Goal: Information Seeking & Learning: Learn about a topic

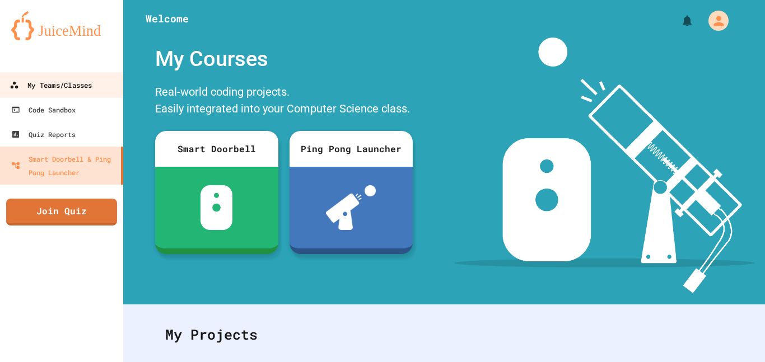
click at [55, 77] on link "My Teams/Classes" at bounding box center [61, 84] width 127 height 25
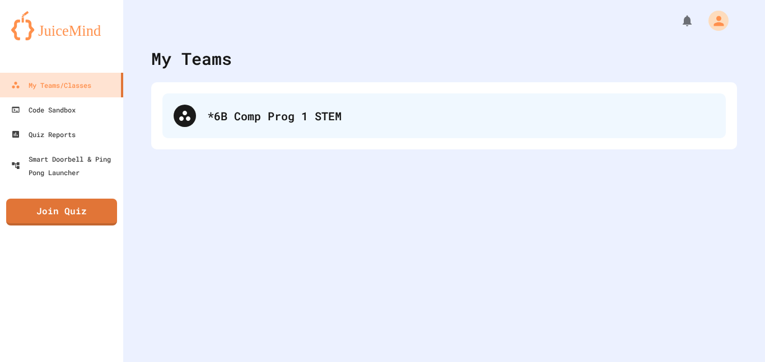
click at [273, 109] on div "*6B Comp Prog 1 STEM" at bounding box center [461, 116] width 508 height 17
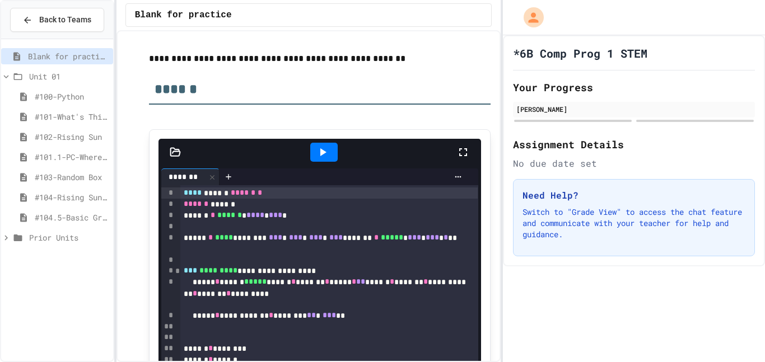
click at [69, 213] on span "#104.5-Basic Graphics Review" at bounding box center [72, 218] width 74 height 12
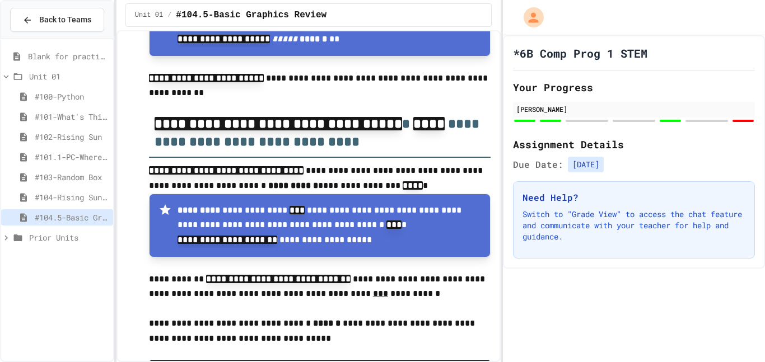
scroll to position [0, 1]
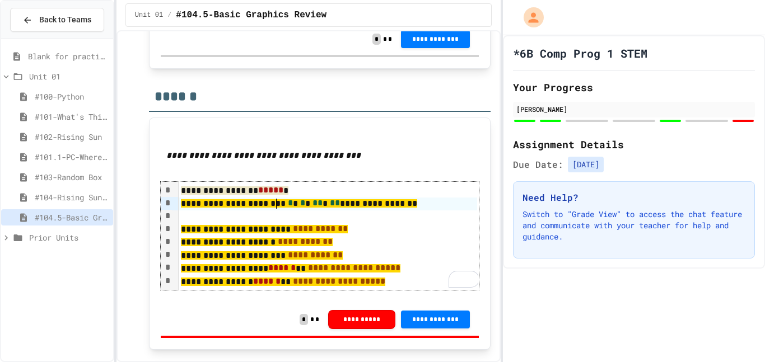
scroll to position [5882, 0]
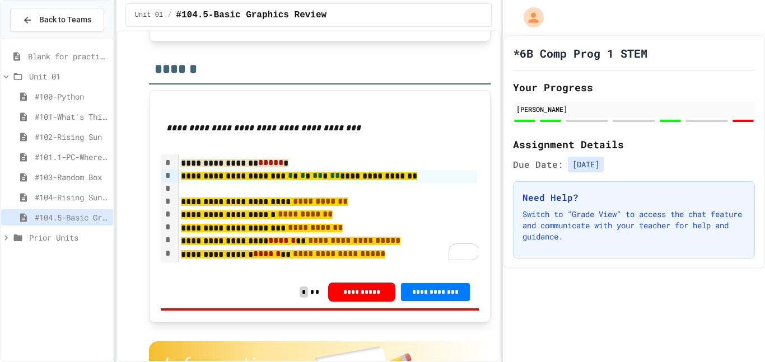
scroll to position [5911, 0]
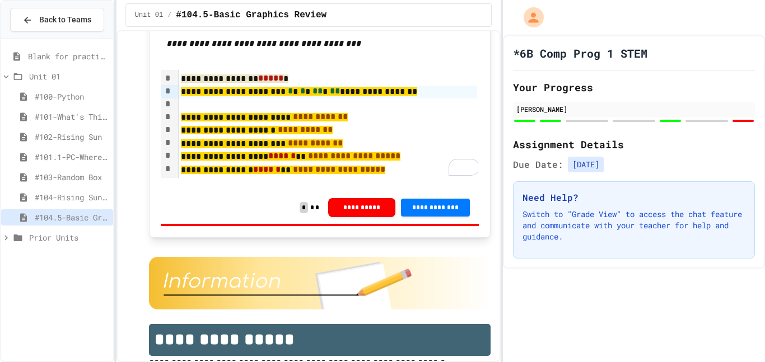
scroll to position [5992, 0]
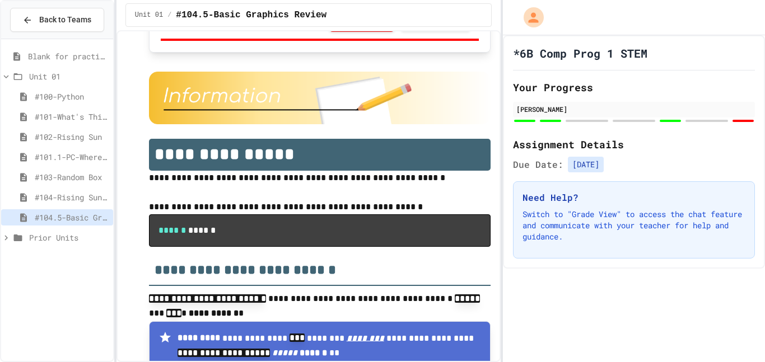
scroll to position [6180, 0]
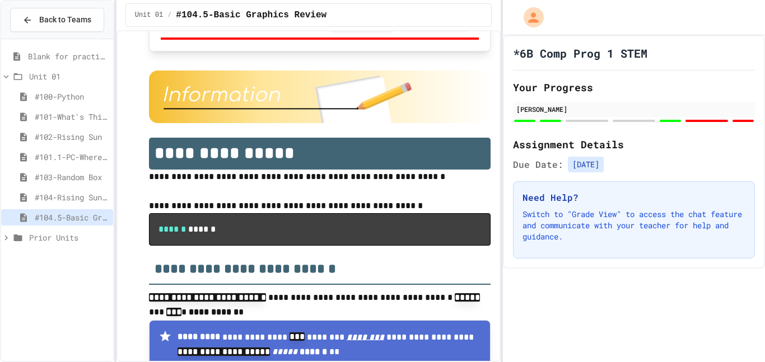
click at [523, 173] on div "*6B Comp Prog 1 STEM Your Progress [PERSON_NAME] Assignment Details Due Date: […" at bounding box center [634, 152] width 263 height 234
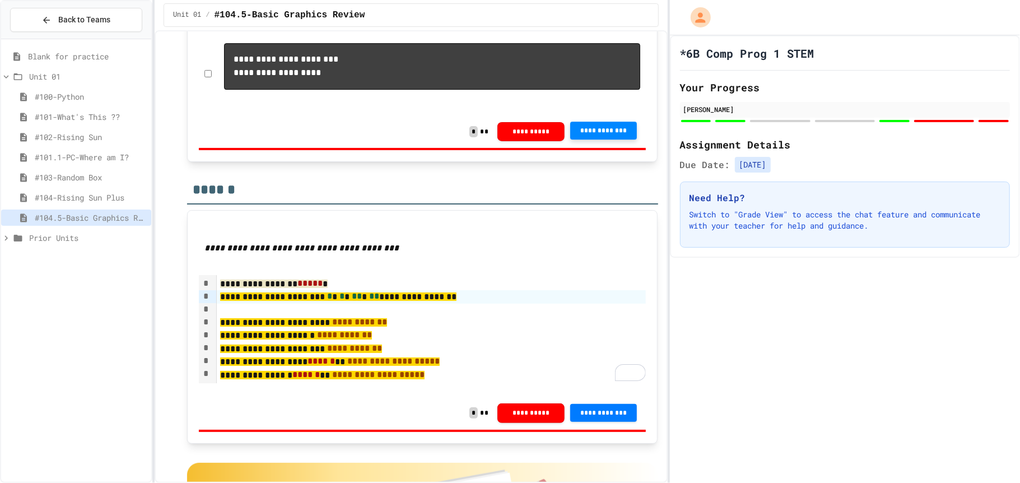
scroll to position [5592, 0]
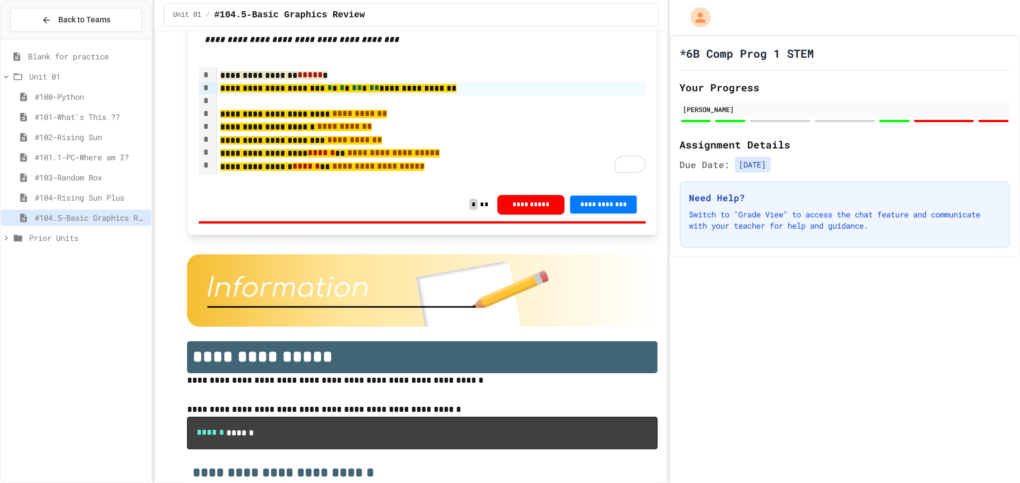
scroll to position [5806, 0]
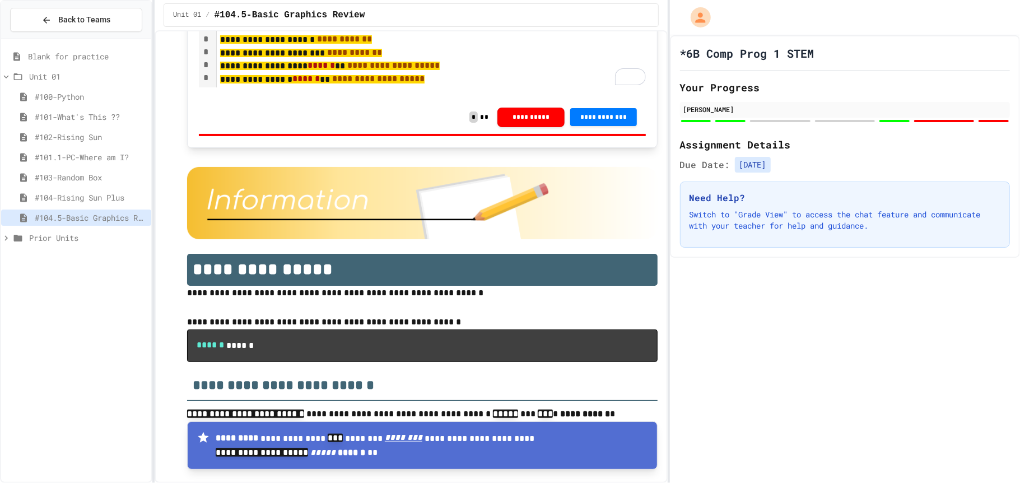
scroll to position [5909, 0]
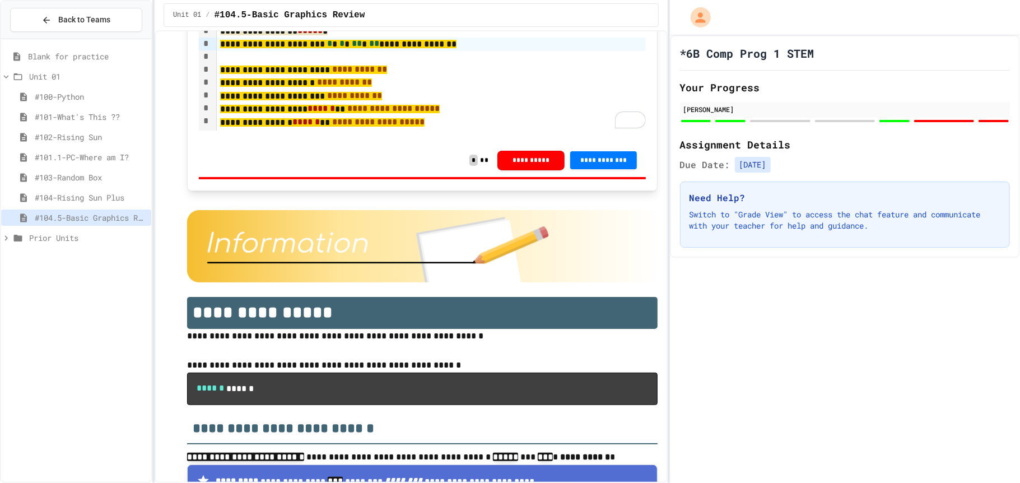
scroll to position [5859, 0]
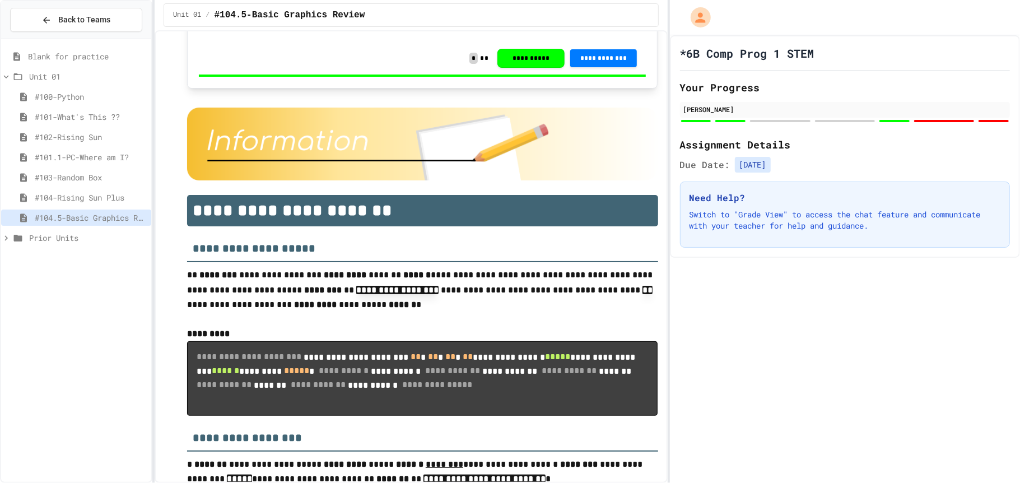
scroll to position [1501, 0]
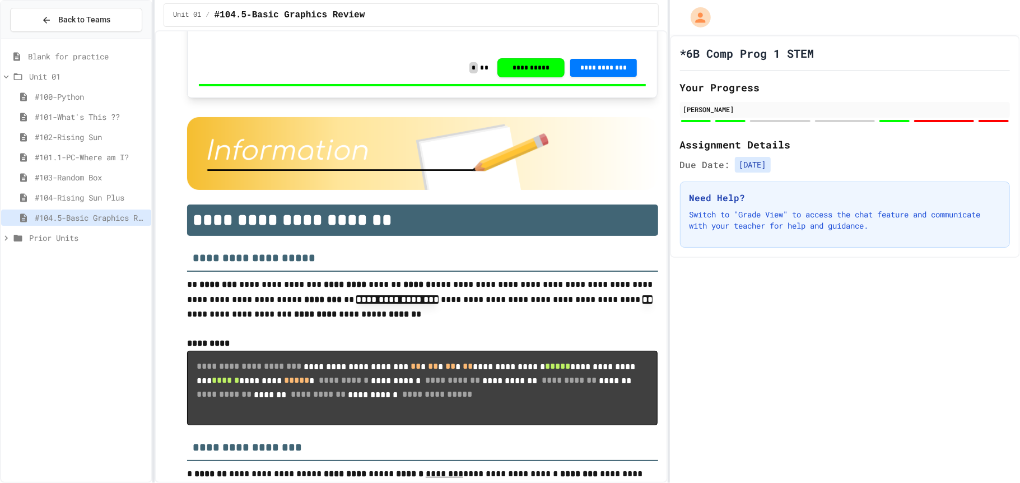
click at [519, 190] on img at bounding box center [422, 153] width 471 height 73
click at [536, 190] on img at bounding box center [422, 153] width 471 height 73
